Goal: Task Accomplishment & Management: Manage account settings

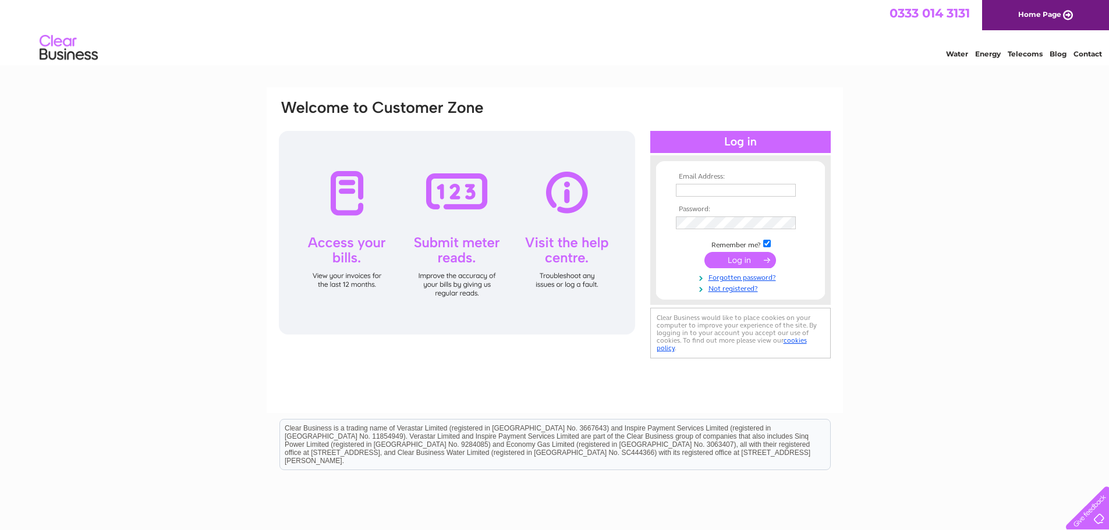
type input "London.utilities@sonder.com"
click at [740, 259] on input "submit" at bounding box center [740, 260] width 72 height 16
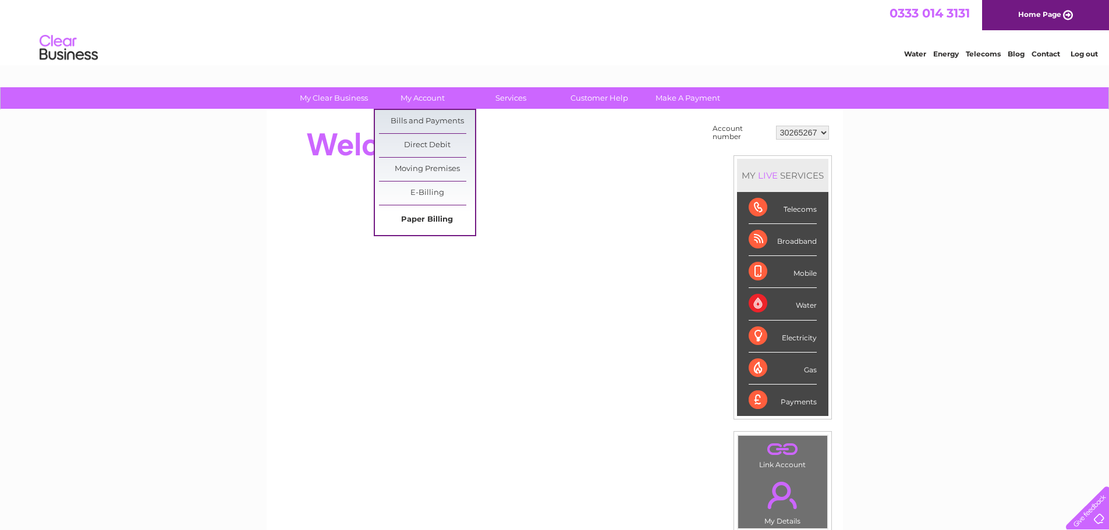
click at [438, 214] on link "Paper Billing" at bounding box center [427, 219] width 96 height 23
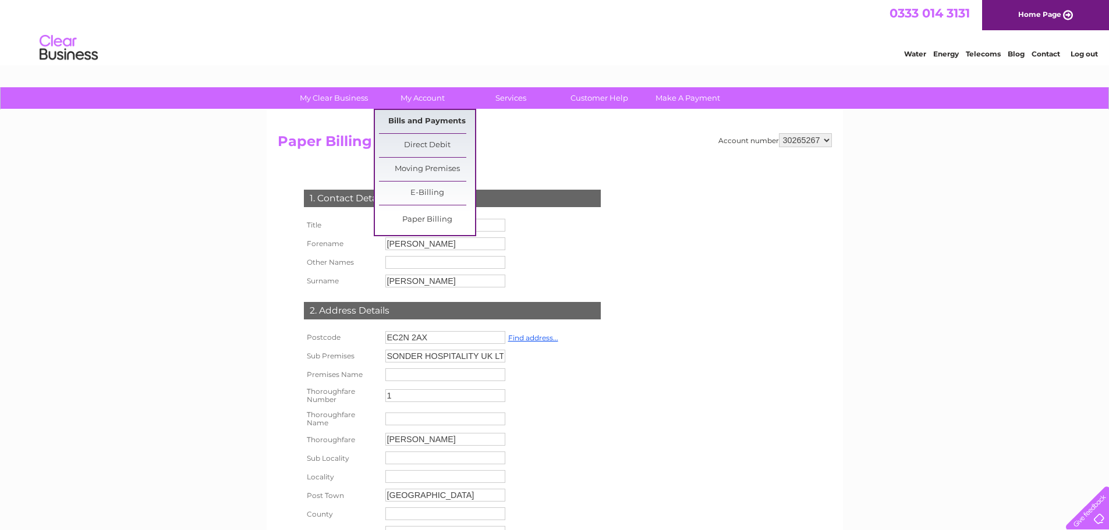
click at [427, 116] on link "Bills and Payments" at bounding box center [427, 121] width 96 height 23
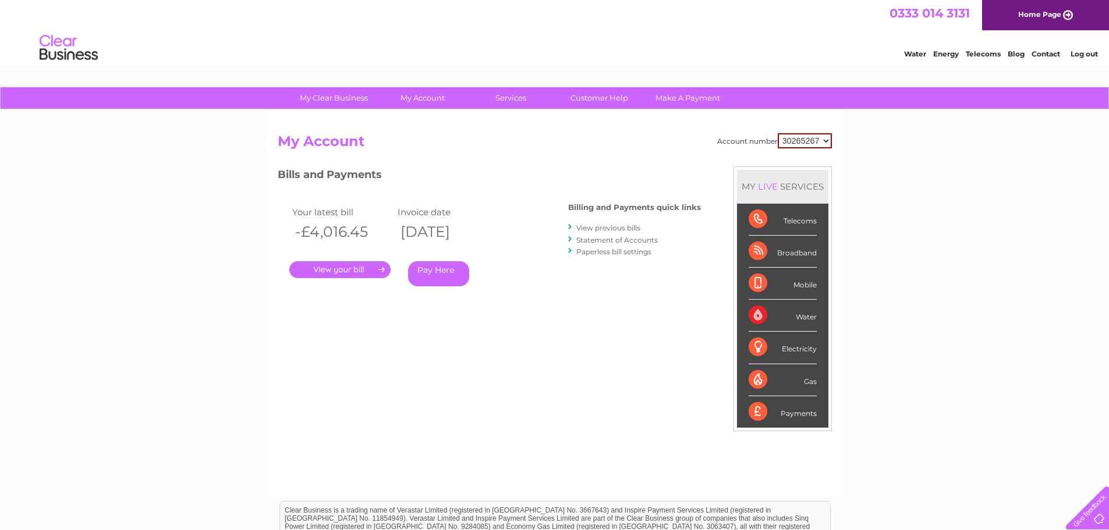
click at [347, 274] on link "." at bounding box center [339, 269] width 101 height 17
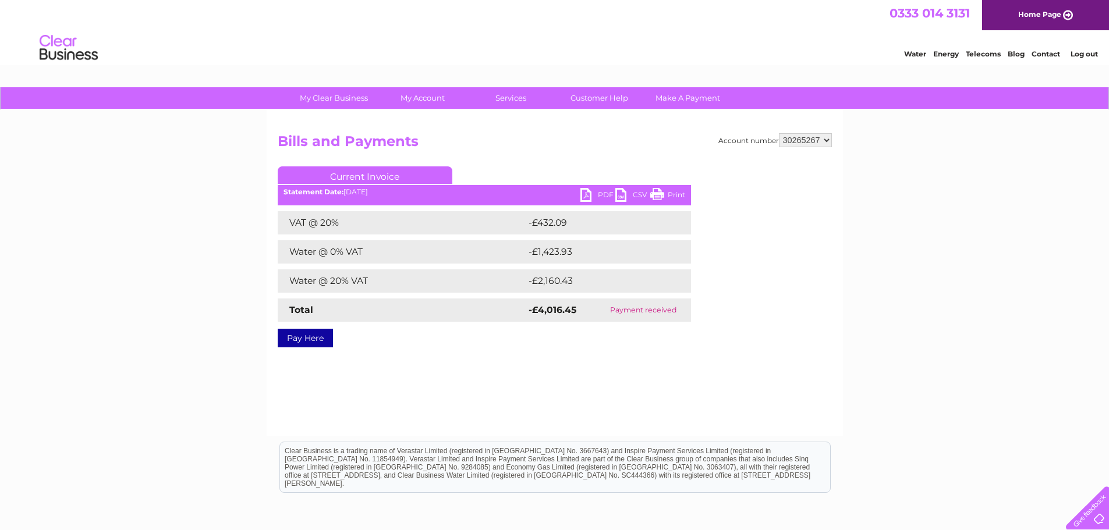
click at [589, 197] on link "PDF" at bounding box center [597, 196] width 35 height 17
